Goal: Task Accomplishment & Management: Manage account settings

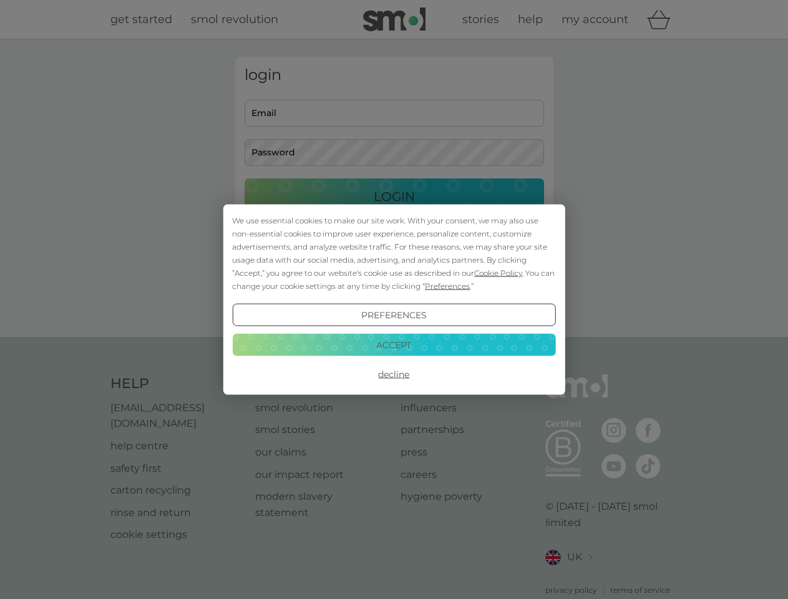
click at [499, 273] on span "Cookie Policy" at bounding box center [498, 272] width 48 height 9
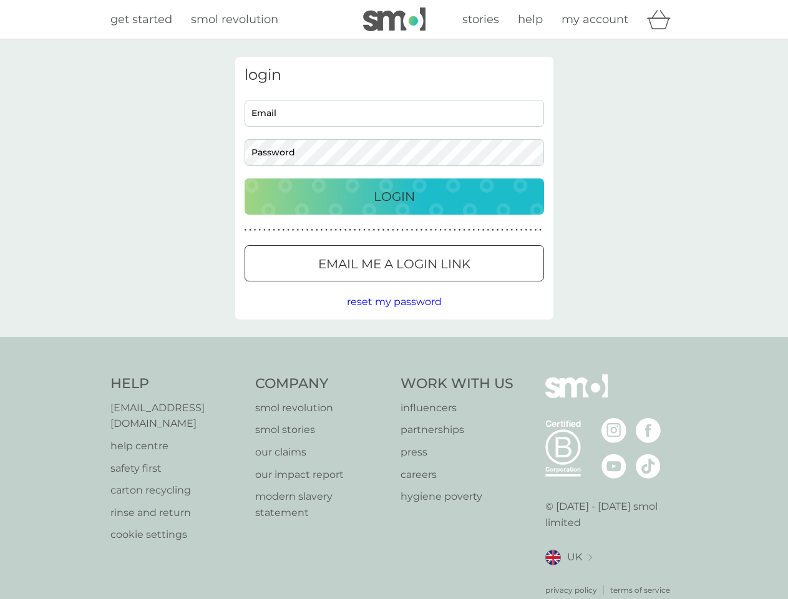
click at [446, 286] on div "login Email Password Login ● ● ● ● ● ● ● ● ● ● ● ● ● ● ● ● ● ● ● ● ● ● ● ● ● ● …" at bounding box center [394, 188] width 318 height 263
click at [394, 315] on div "login Email Password Login ● ● ● ● ● ● ● ● ● ● ● ● ● ● ● ● ● ● ● ● ● ● ● ● ● ● …" at bounding box center [394, 188] width 318 height 263
click at [394, 374] on div "Help [EMAIL_ADDRESS][DOMAIN_NAME] help centre safety first carton recycling rin…" at bounding box center [394, 485] width 568 height 222
click at [394, 344] on div "Help [EMAIL_ADDRESS][DOMAIN_NAME] help centre safety first carton recycling rin…" at bounding box center [394, 485] width 788 height 296
